Goal: Task Accomplishment & Management: Complete application form

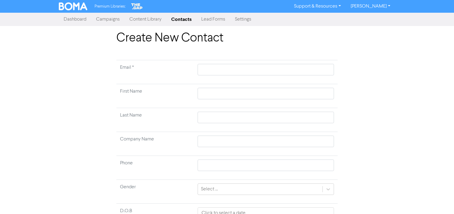
click at [188, 22] on link "Contacts" at bounding box center [181, 19] width 30 height 12
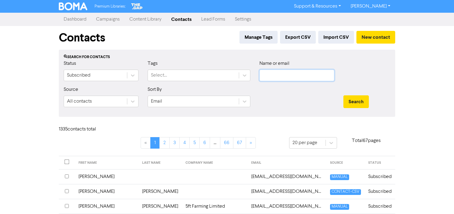
drag, startPoint x: 270, startPoint y: 78, endPoint x: 328, endPoint y: 42, distance: 68.4
click at [270, 78] on input "text" at bounding box center [296, 76] width 75 height 12
type input "heappey"
click at [343, 95] on button "Search" at bounding box center [355, 101] width 25 height 13
